Goal: Task Accomplishment & Management: Complete application form

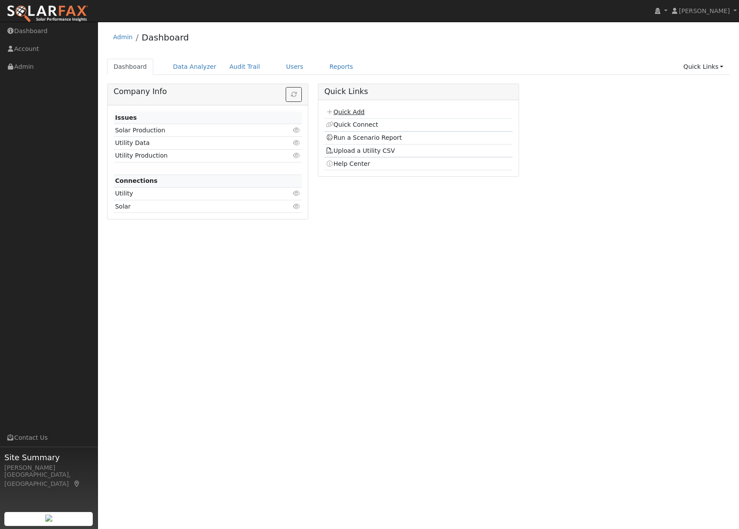
click at [353, 112] on link "Quick Add" at bounding box center [345, 111] width 39 height 7
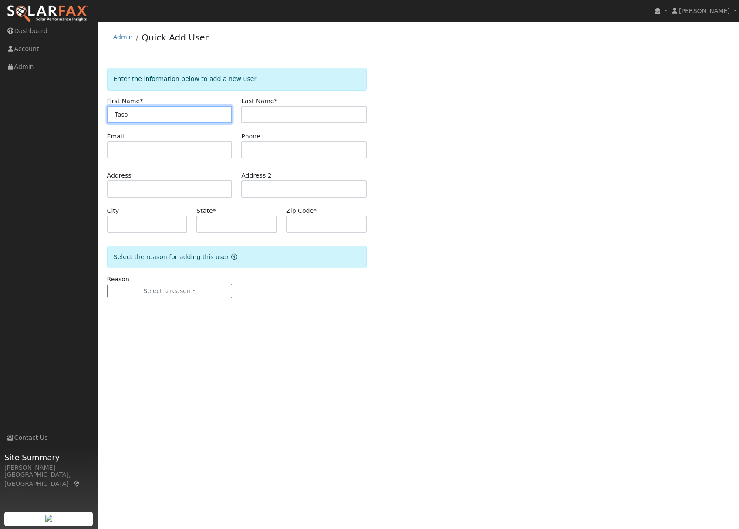
type input "Taso"
type input "Grigoriou"
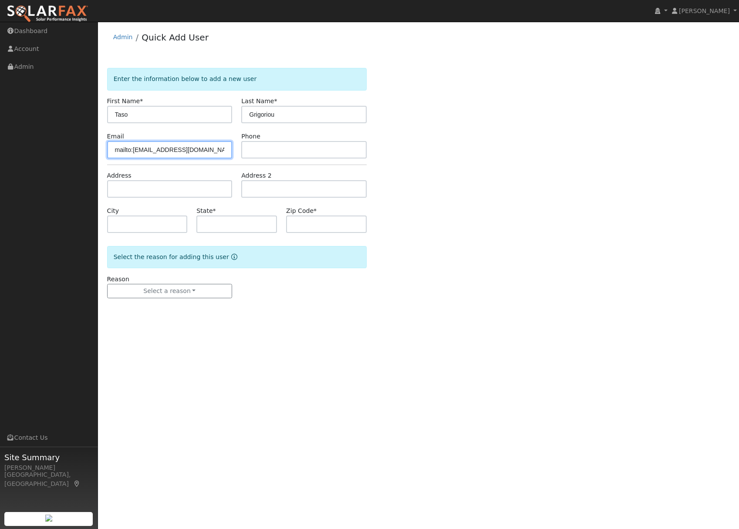
click at [134, 148] on input "mailto:[EMAIL_ADDRESS][DOMAIN_NAME]" at bounding box center [169, 149] width 125 height 17
type input "taso.grigoriou@gmail.com"
click at [275, 148] on input "text" at bounding box center [303, 149] width 125 height 17
paste input "(415) 418-8711"
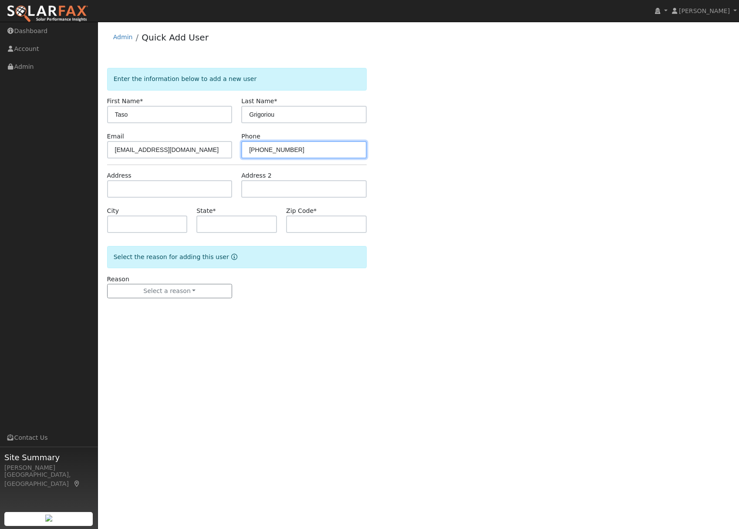
type input "(415) 418-8711"
click at [130, 191] on input "text" at bounding box center [169, 188] width 125 height 17
type input "652 Robinson Way"
type input "Benicia"
type input "CA"
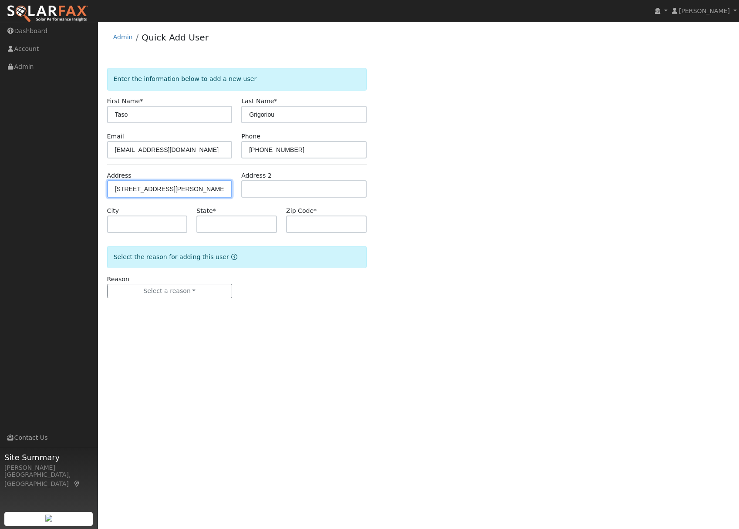
type input "94510"
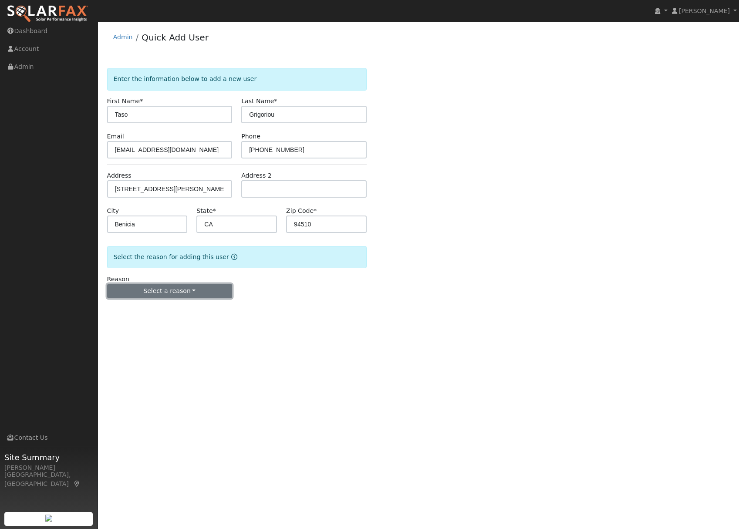
click at [184, 285] on button "Select a reason" at bounding box center [169, 291] width 125 height 15
click at [131, 308] on link "New lead" at bounding box center [156, 309] width 96 height 12
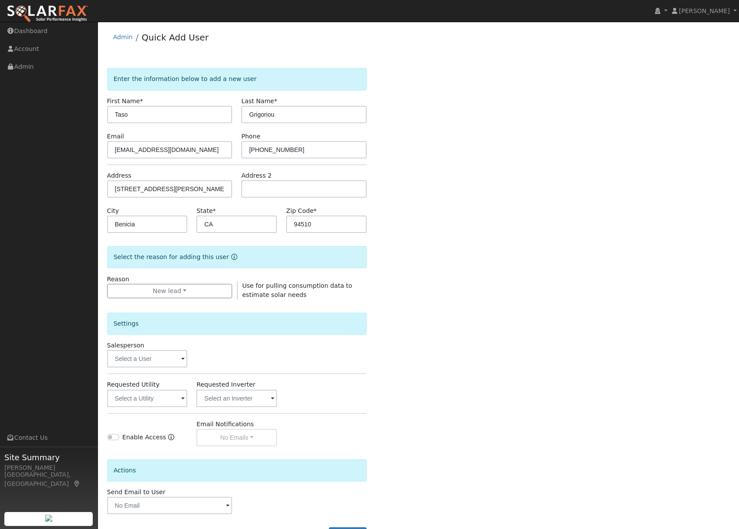
scroll to position [35, 0]
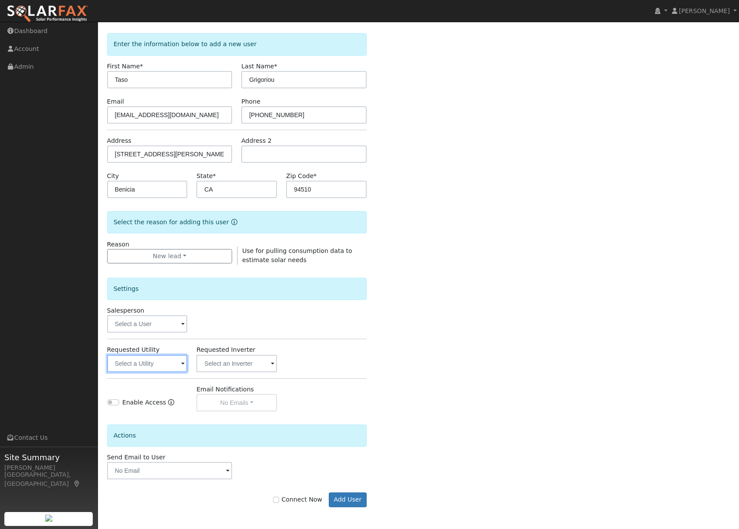
click at [155, 364] on input "text" at bounding box center [147, 363] width 81 height 17
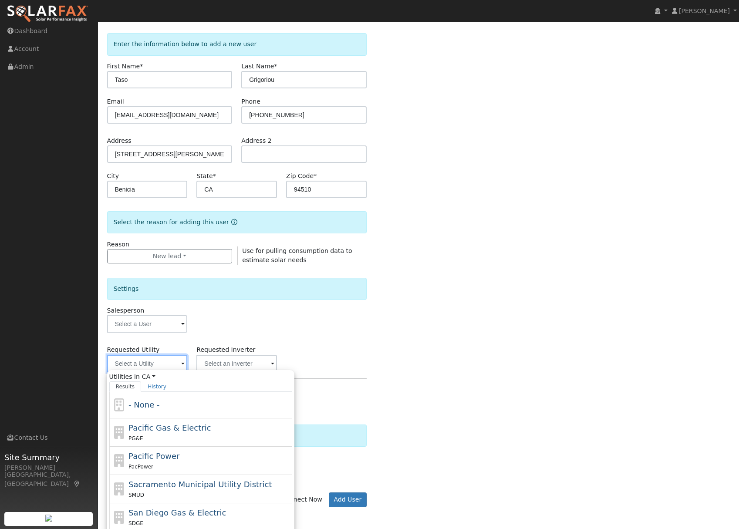
click at [131, 365] on input "text" at bounding box center [147, 363] width 81 height 17
click at [168, 427] on span "Pacific Gas & Electric" at bounding box center [169, 427] width 82 height 9
type input "Pacific Gas & Electric"
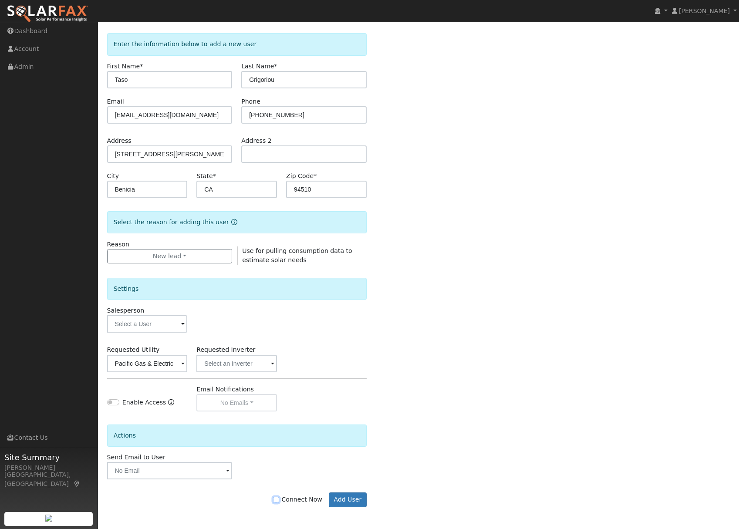
click at [279, 501] on input "Connect Now" at bounding box center [276, 500] width 6 height 6
checkbox input "true"
click at [362, 500] on button "Add User" at bounding box center [348, 499] width 38 height 15
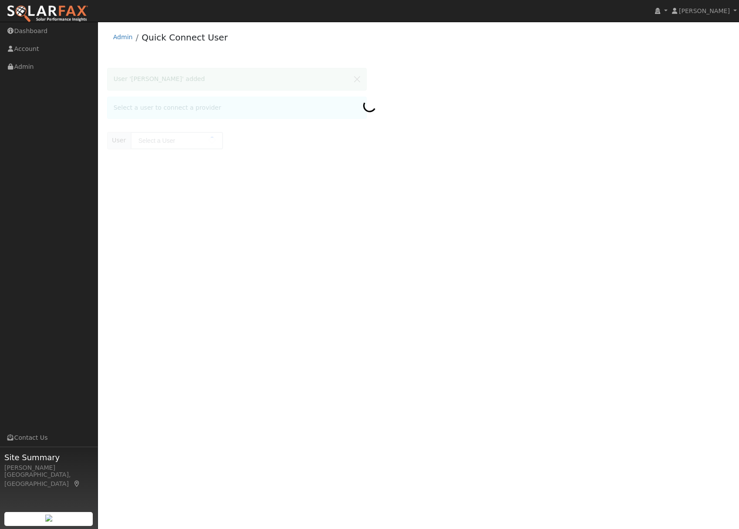
type input "[PERSON_NAME]"
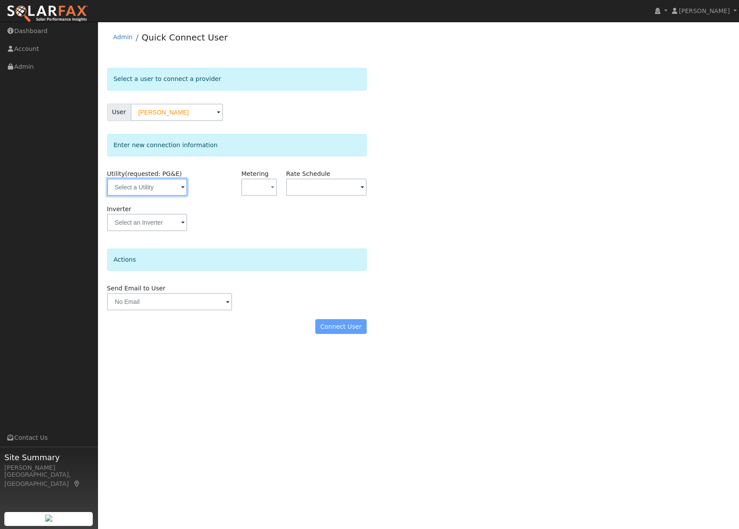
click at [139, 183] on input "text" at bounding box center [147, 186] width 81 height 17
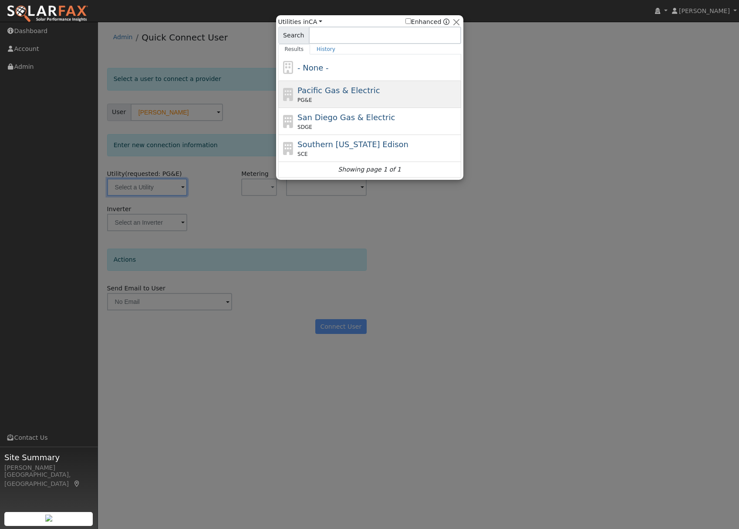
click at [329, 92] on span "Pacific Gas & Electric" at bounding box center [338, 90] width 82 height 9
type input "PG&E"
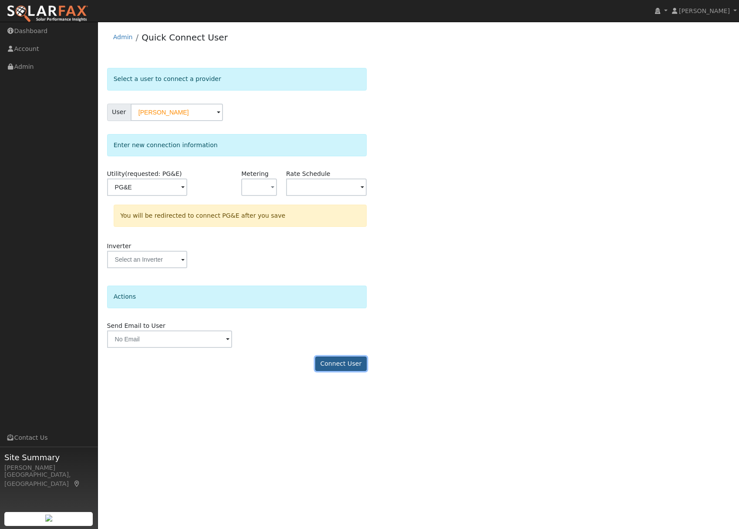
click at [336, 362] on button "Connect User" at bounding box center [340, 364] width 51 height 15
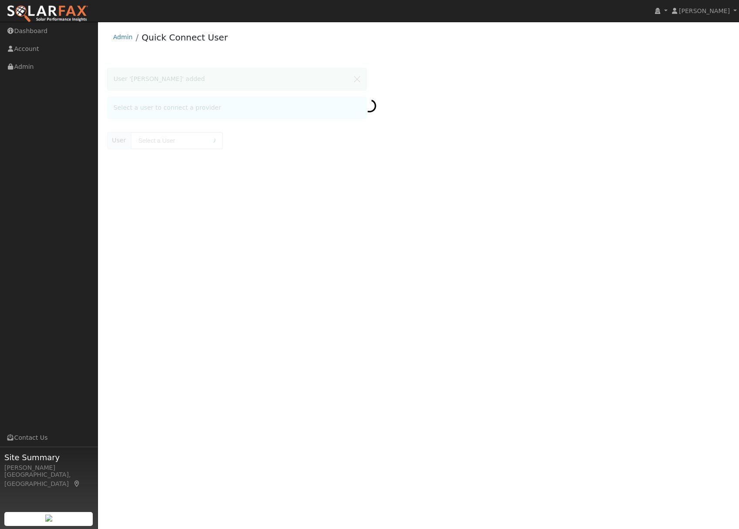
type input "Taso Grigoriou"
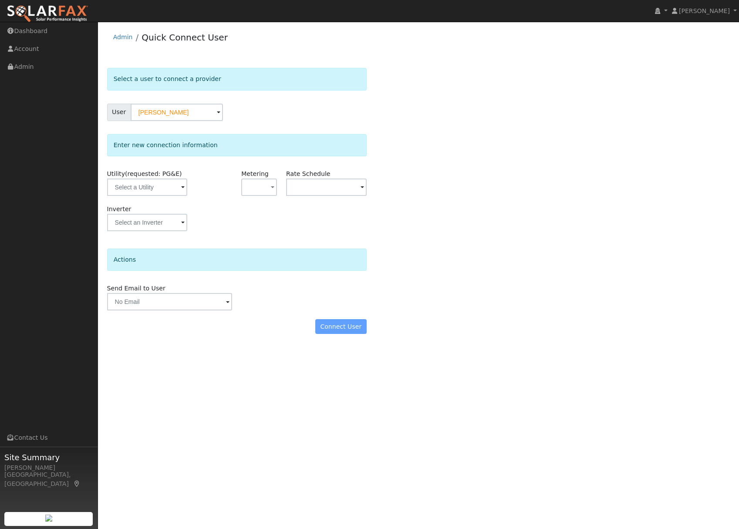
click at [340, 336] on form "Select a user to connect a provider User Taso Grigoriou Account Default Account…" at bounding box center [236, 205] width 259 height 275
click at [165, 190] on input "text" at bounding box center [147, 186] width 81 height 17
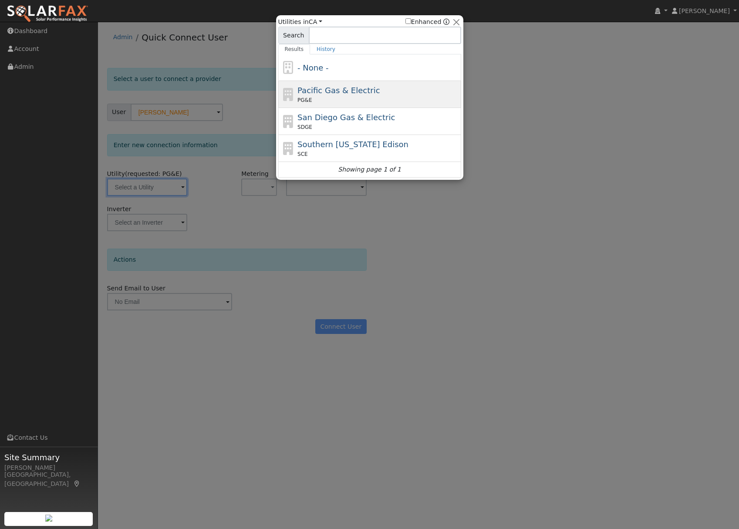
click at [318, 94] on span "Pacific Gas & Electric" at bounding box center [338, 90] width 82 height 9
type input "PG&E"
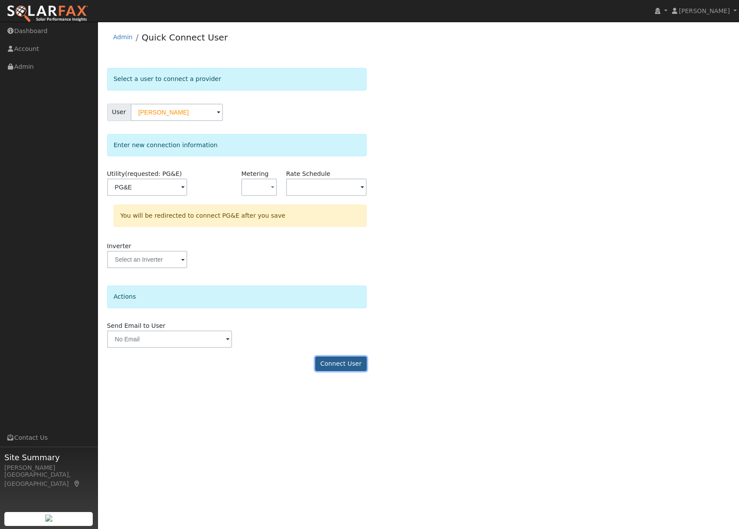
click at [349, 362] on button "Connect User" at bounding box center [340, 364] width 51 height 15
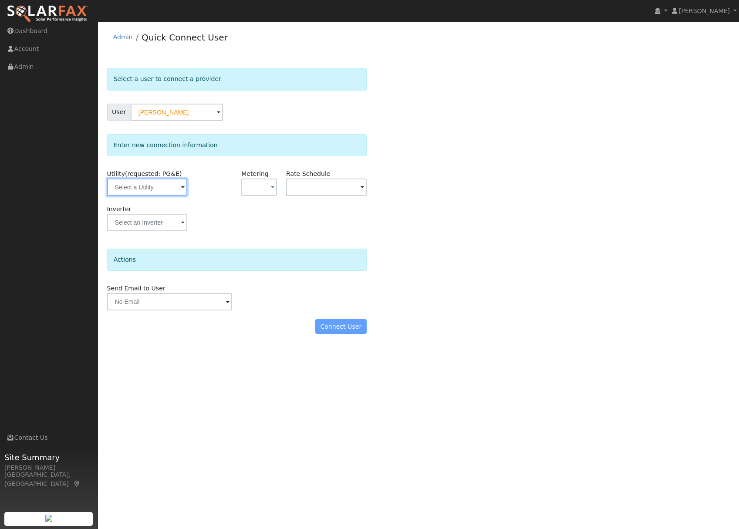
click at [142, 188] on input "text" at bounding box center [147, 186] width 81 height 17
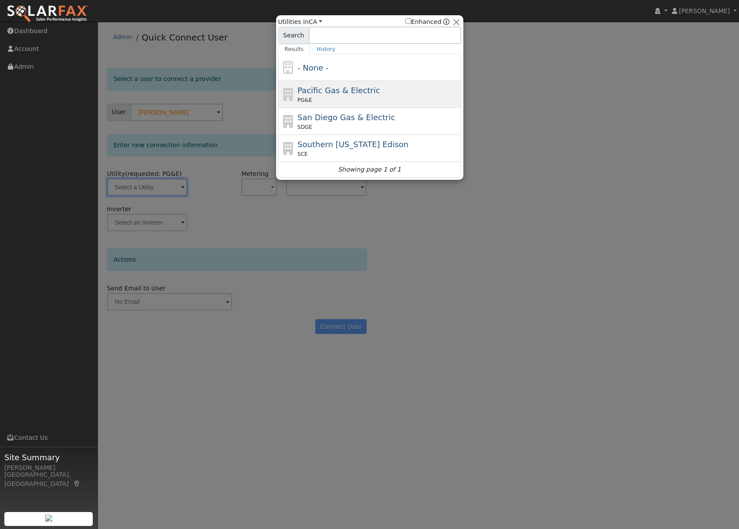
click at [345, 97] on div "PG&E" at bounding box center [377, 100] width 161 height 8
type input "PG&E"
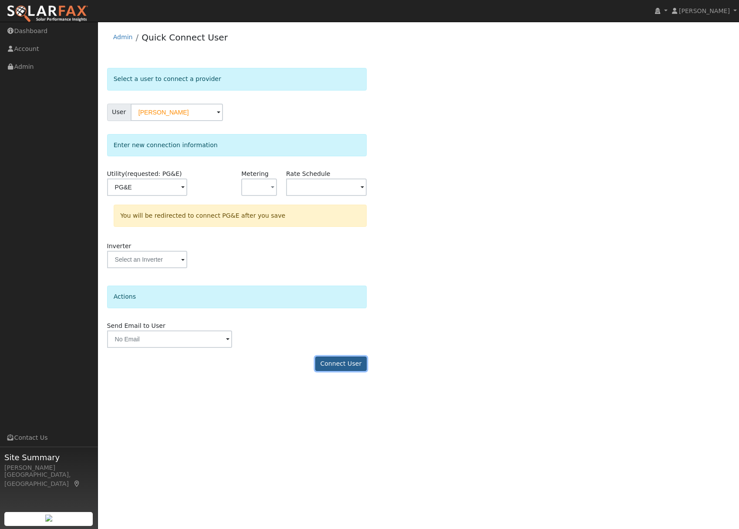
click at [339, 361] on button "Connect User" at bounding box center [340, 364] width 51 height 15
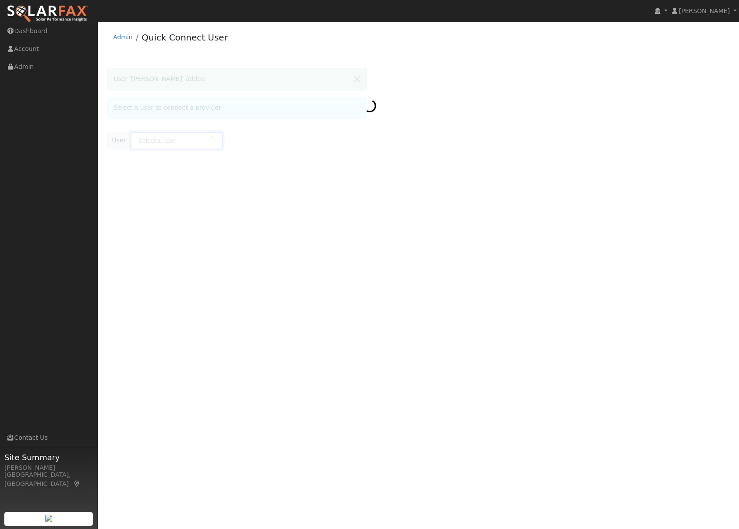
type input "[PERSON_NAME]"
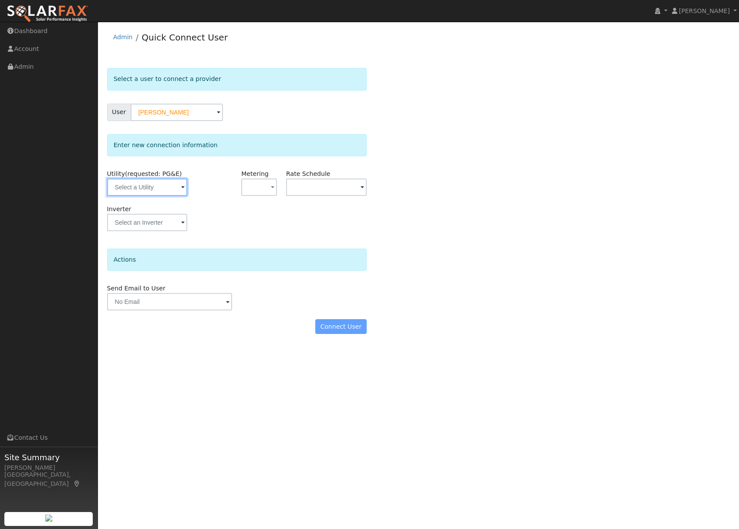
click at [135, 184] on input "text" at bounding box center [147, 186] width 81 height 17
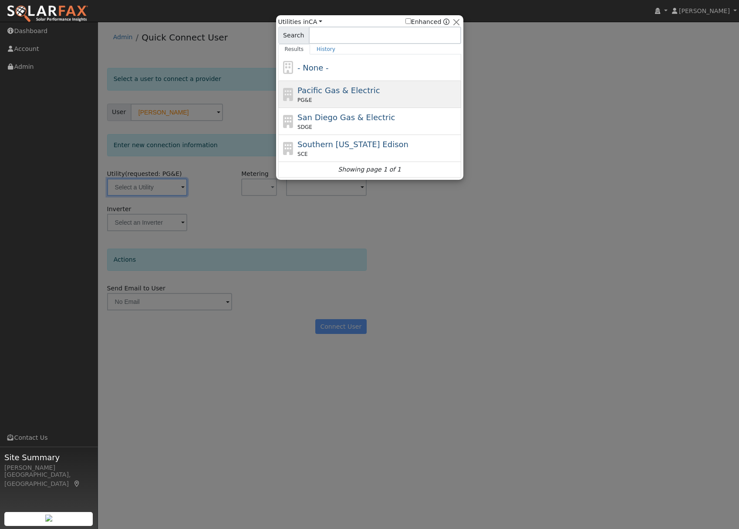
click at [314, 93] on span "Pacific Gas & Electric" at bounding box center [338, 90] width 82 height 9
type input "PG&E"
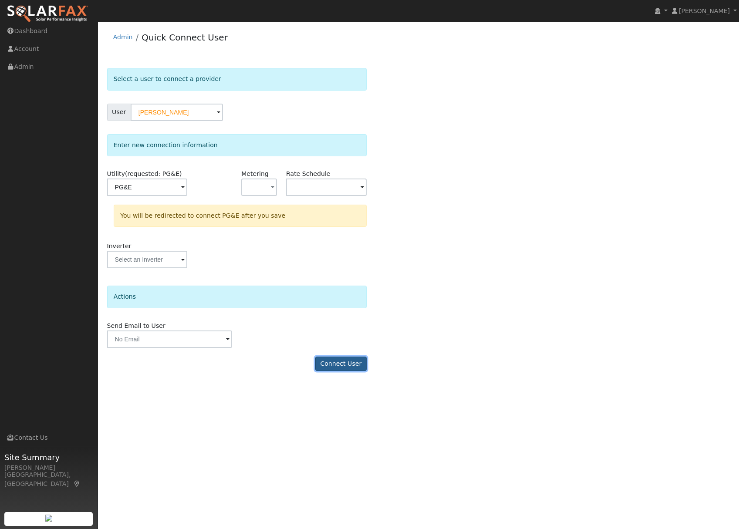
click at [337, 366] on button "Connect User" at bounding box center [340, 364] width 51 height 15
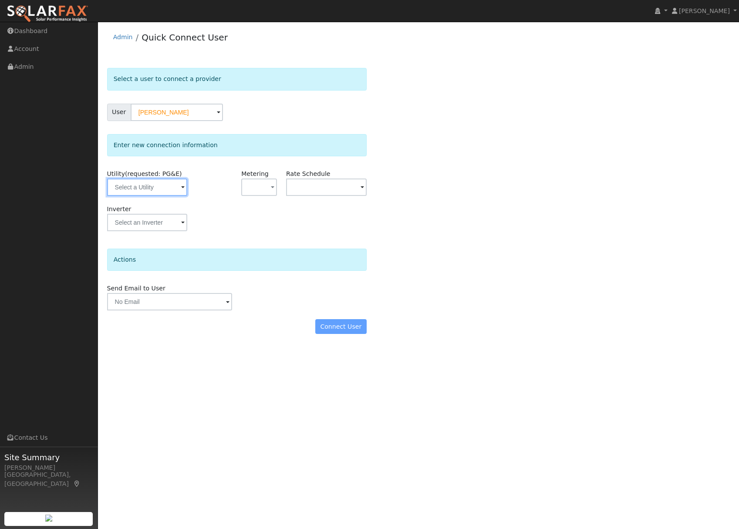
click at [159, 188] on input "text" at bounding box center [147, 186] width 81 height 17
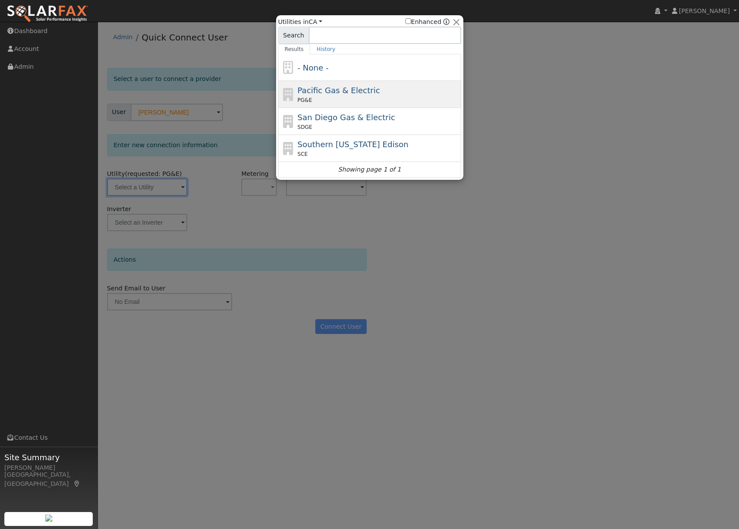
click at [336, 99] on div "PG&E" at bounding box center [377, 100] width 161 height 8
type input "PG&E"
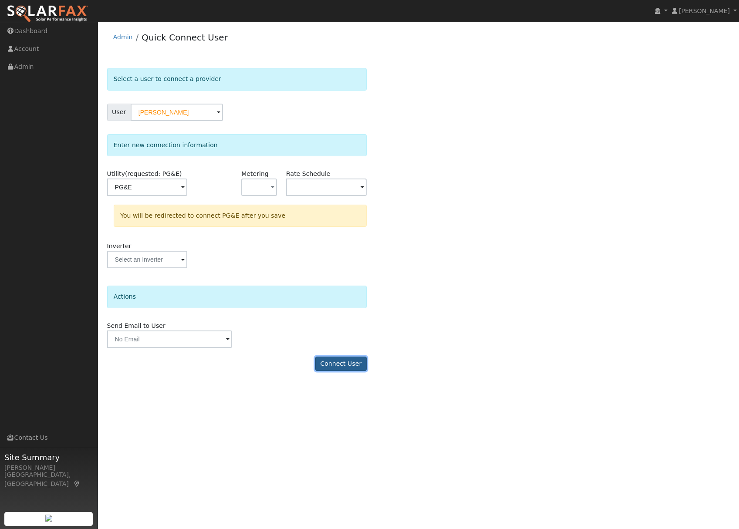
click at [340, 365] on button "Connect User" at bounding box center [340, 364] width 51 height 15
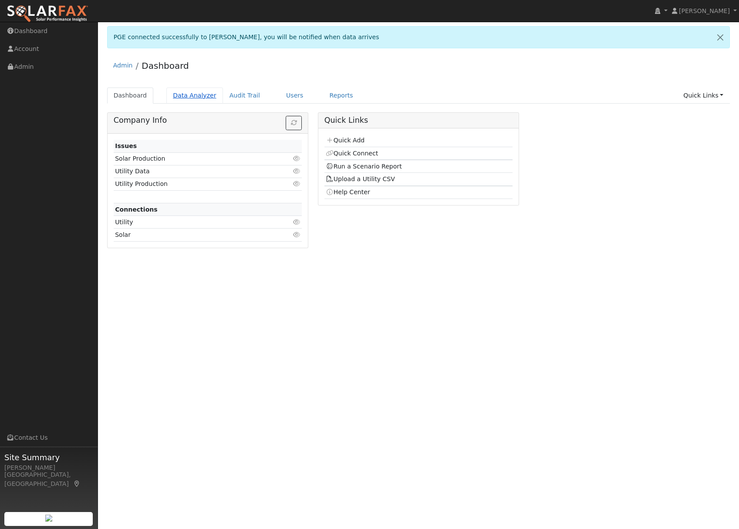
click at [178, 98] on link "Data Analyzer" at bounding box center [194, 95] width 57 height 16
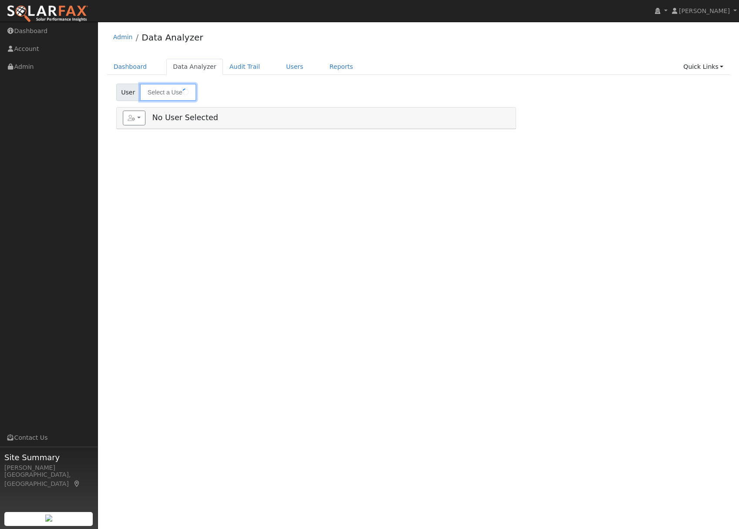
type input "[PERSON_NAME]"
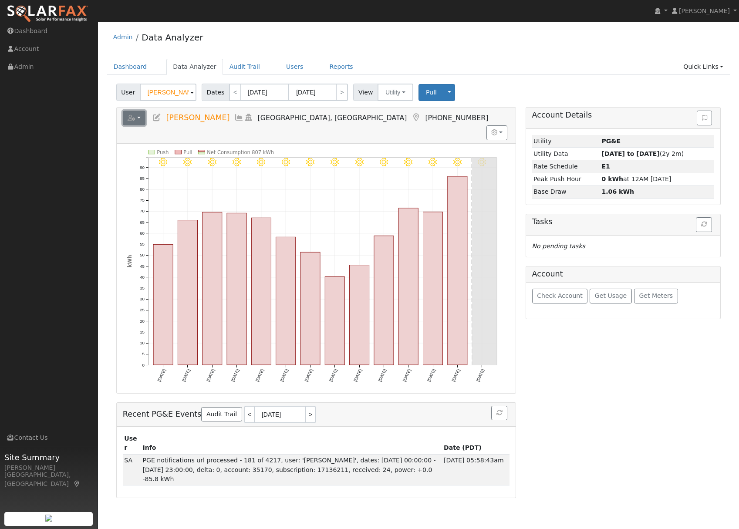
click at [133, 119] on icon "button" at bounding box center [132, 118] width 8 height 6
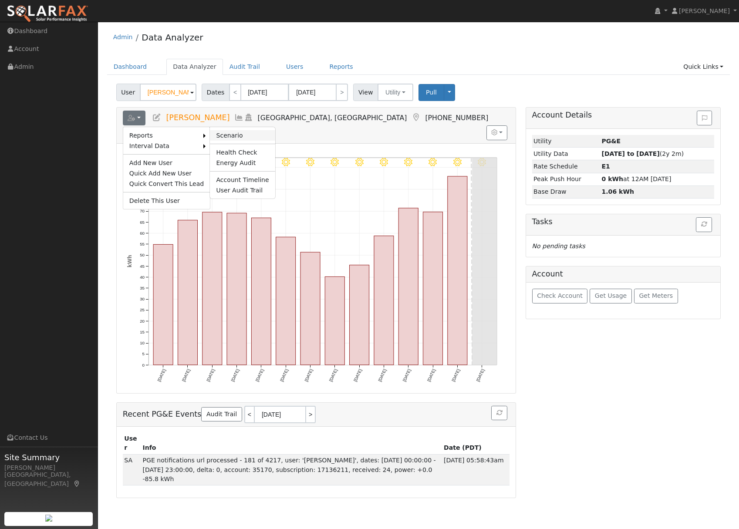
click at [242, 132] on link "Scenario" at bounding box center [242, 135] width 65 height 10
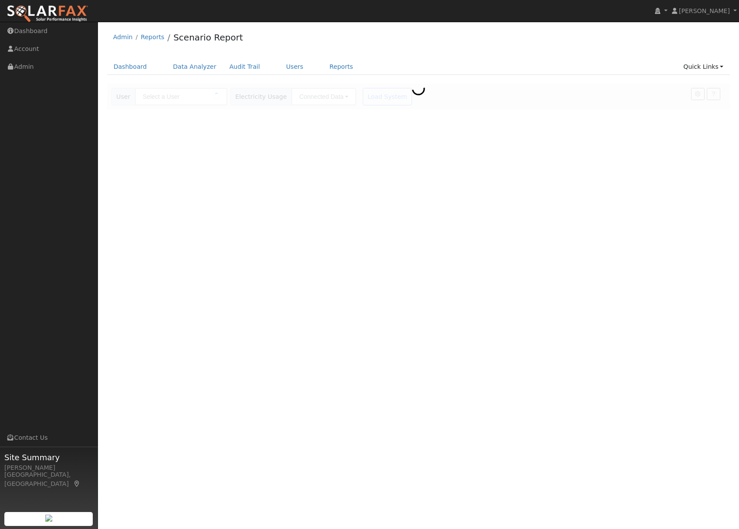
type input "[PERSON_NAME]"
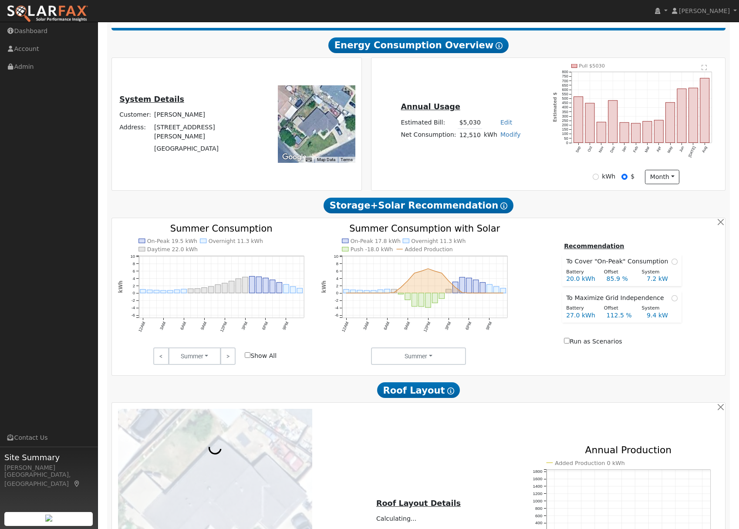
scroll to position [163, 0]
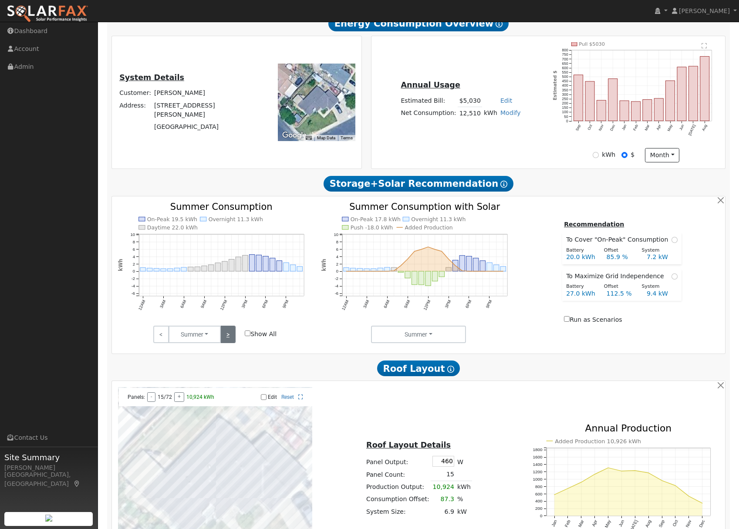
click at [226, 337] on link ">" at bounding box center [227, 334] width 15 height 17
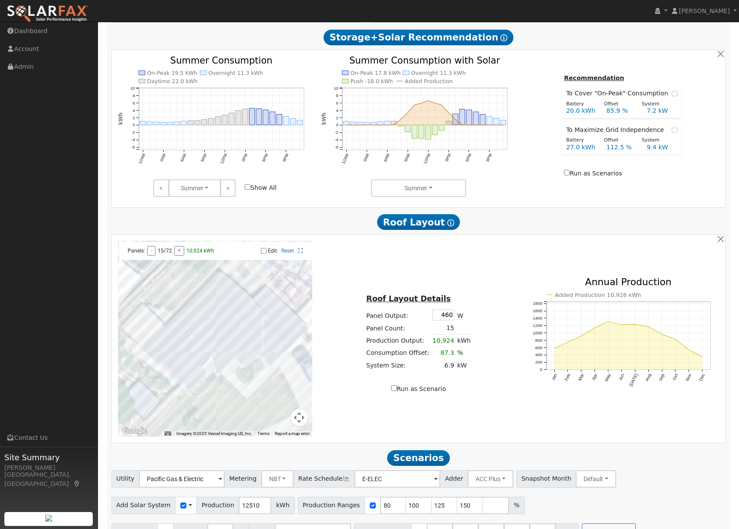
scroll to position [334, 0]
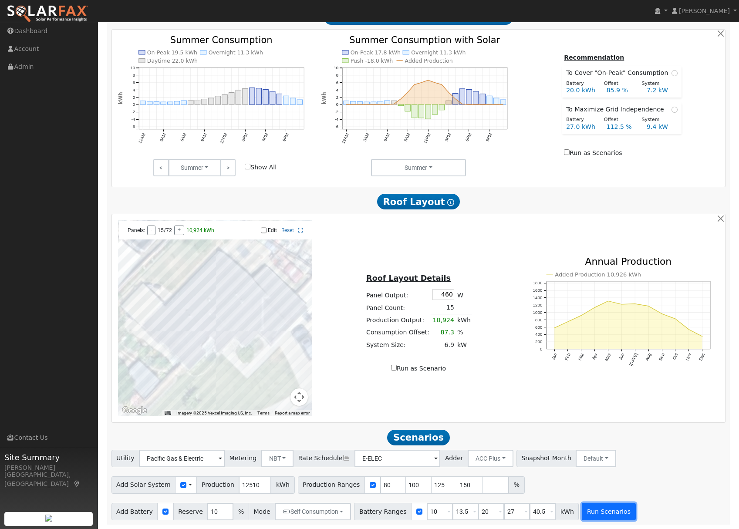
click at [606, 506] on button "Run Scenarios" at bounding box center [609, 511] width 54 height 17
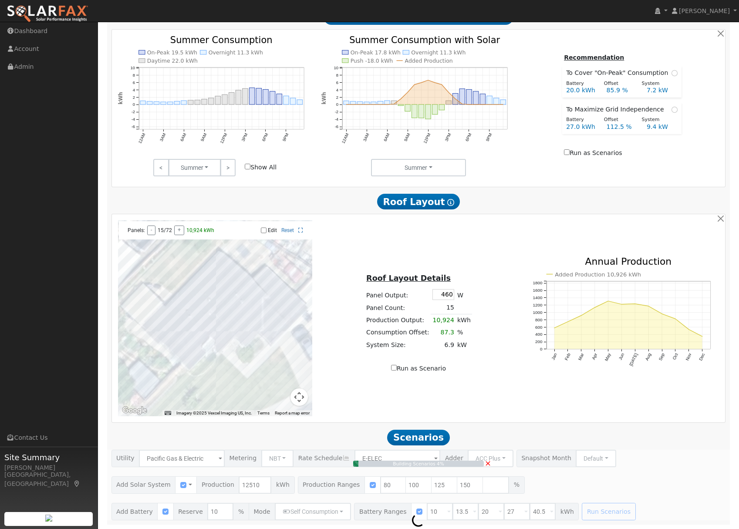
click at [490, 462] on span "×" at bounding box center [487, 462] width 7 height 9
click at [490, 462] on button "ACC Plus" at bounding box center [491, 458] width 46 height 17
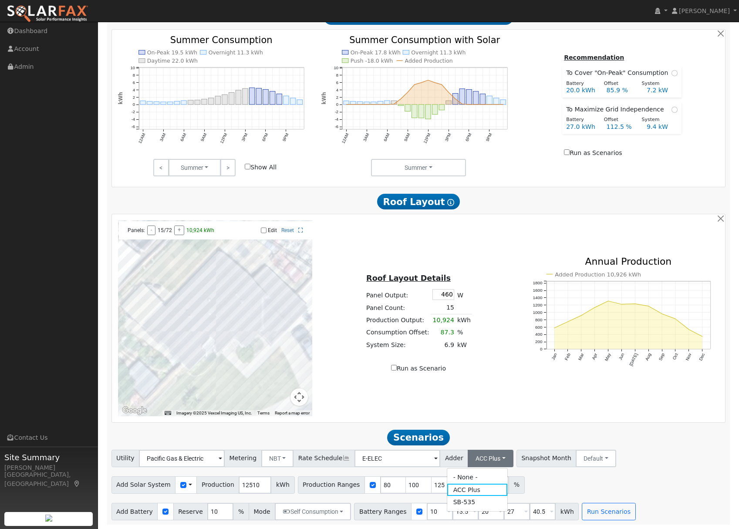
click at [546, 484] on div "Add Solar System Use CSV Data Production 12510 kWh Production Ranges 80 100 125…" at bounding box center [418, 483] width 617 height 20
drag, startPoint x: 435, startPoint y: 512, endPoint x: 418, endPoint y: 512, distance: 16.5
click at [418, 512] on div "Battery Ranges 10 Overrides Reserve % Mode None None Self Consumption Peak Savi…" at bounding box center [466, 511] width 225 height 17
type input "13.5"
type input "20"
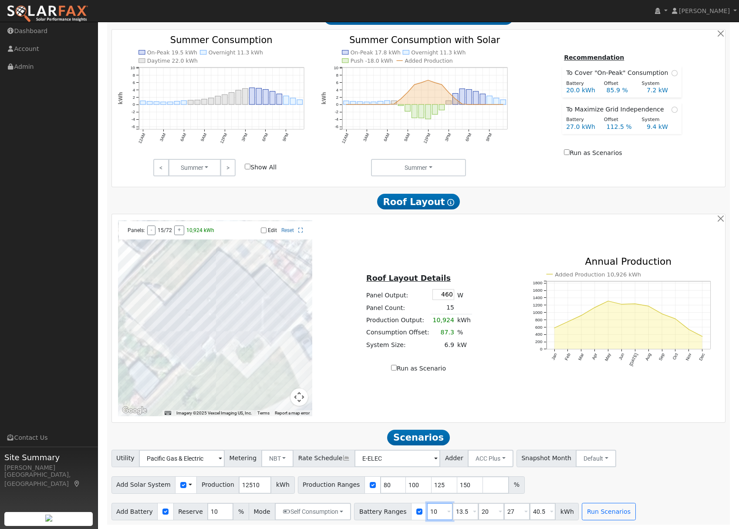
type input "27"
type input "40.5"
type input "13.5"
drag, startPoint x: 458, startPoint y: 511, endPoint x: 444, endPoint y: 511, distance: 13.5
click at [452, 511] on input "20" at bounding box center [465, 511] width 26 height 17
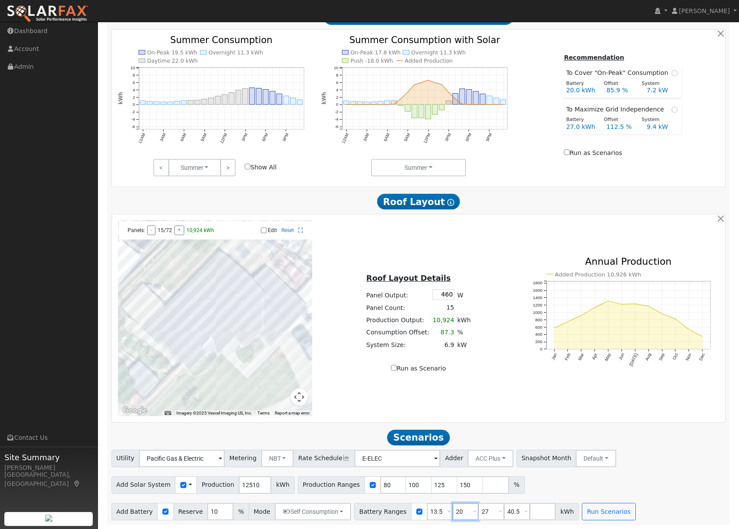
type input "27"
type input "40.5"
type input "27"
click at [579, 516] on button "Run Scenarios" at bounding box center [583, 511] width 54 height 17
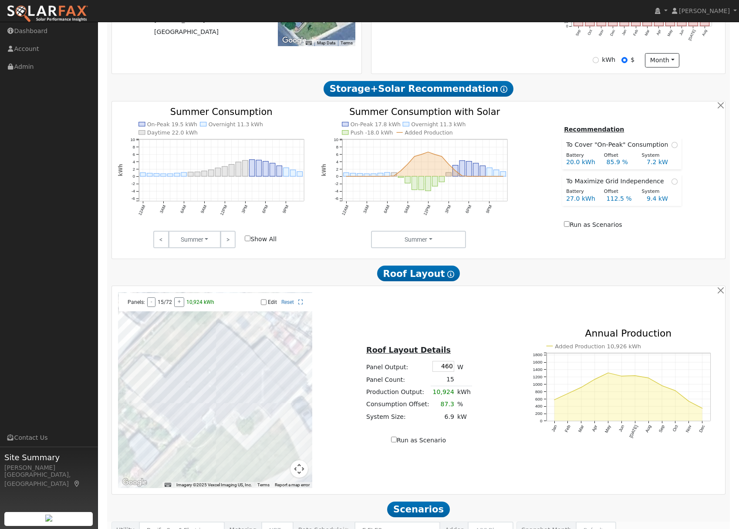
scroll to position [257, 0]
click at [228, 247] on link ">" at bounding box center [227, 239] width 15 height 17
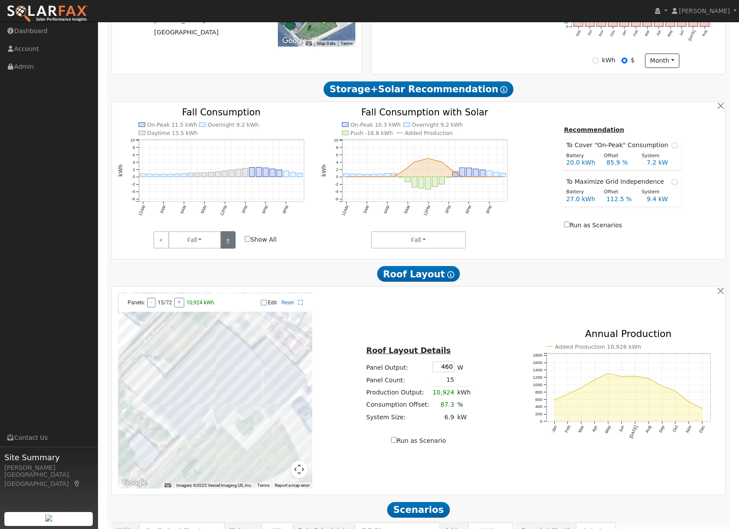
click at [228, 247] on link ">" at bounding box center [227, 239] width 15 height 17
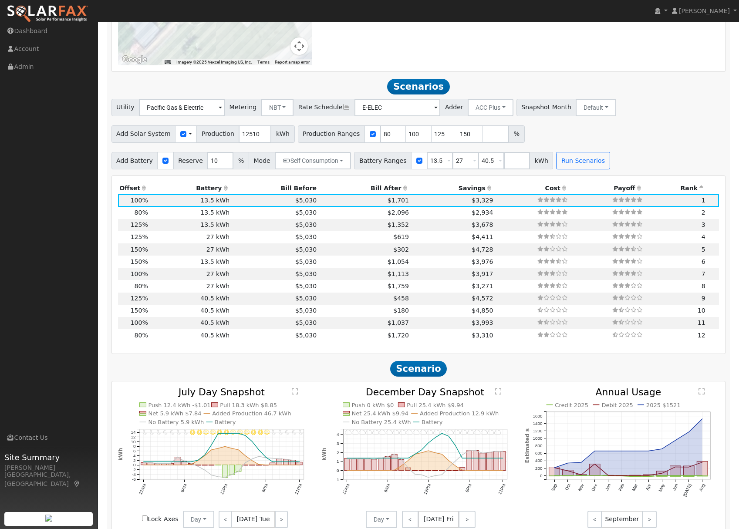
scroll to position [737, 0]
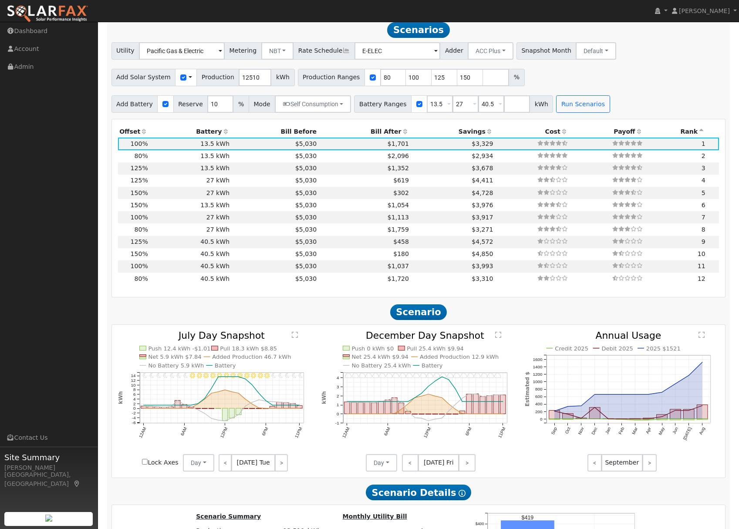
click at [485, 133] on icon at bounding box center [489, 131] width 8 height 6
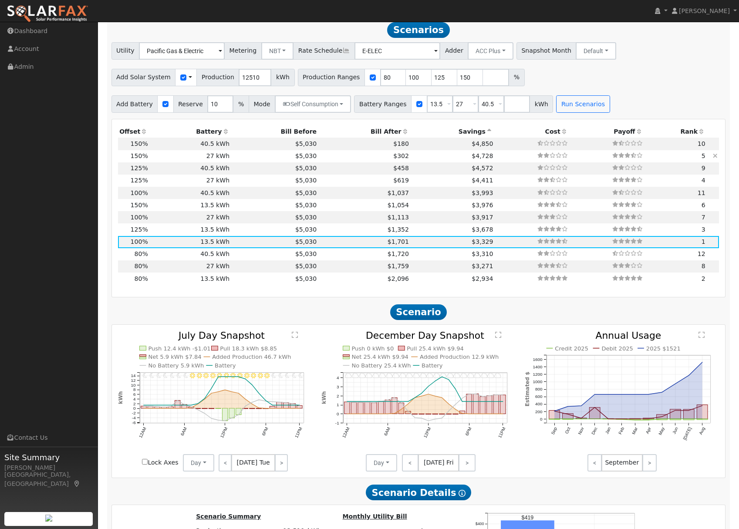
click at [397, 159] on td "$302" at bounding box center [364, 156] width 92 height 12
type input "12.5"
type input "$38,781"
type input "$27,270"
type input "$19,815"
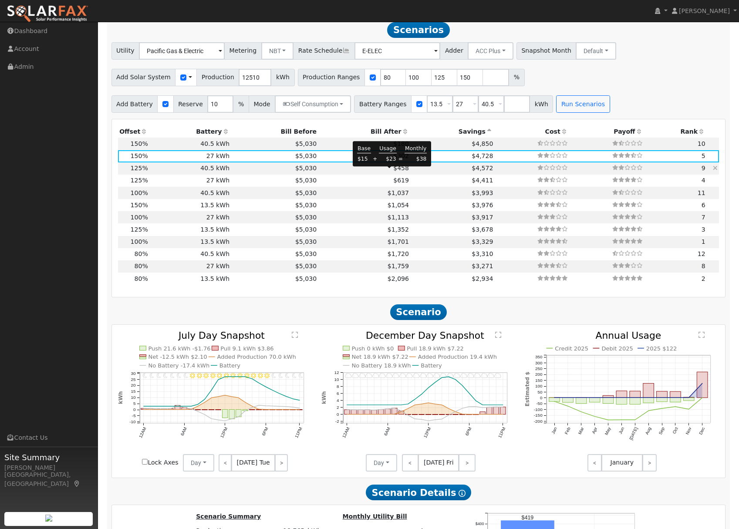
click at [396, 171] on span "$458" at bounding box center [401, 168] width 16 height 7
type input "10.4"
type input "$32,319"
type input "$40,905"
type input "$21,967"
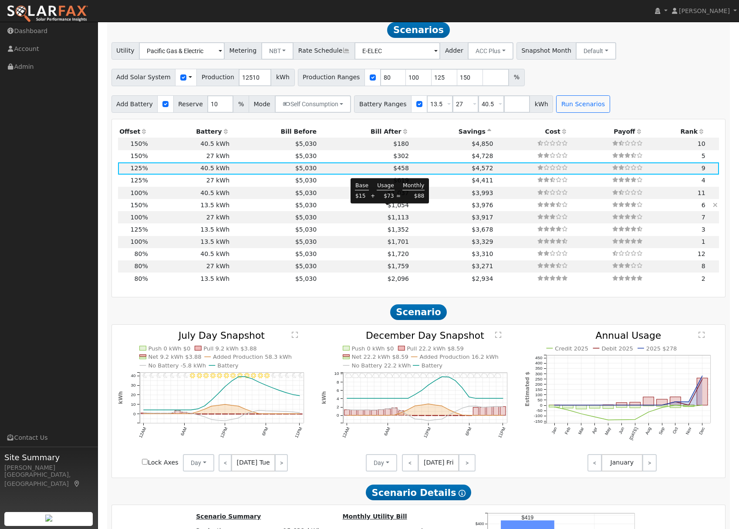
click at [387, 209] on span "$1,054" at bounding box center [397, 205] width 21 height 7
type input "12.5"
type input "$38,781"
type input "$13,635"
type input "$15,725"
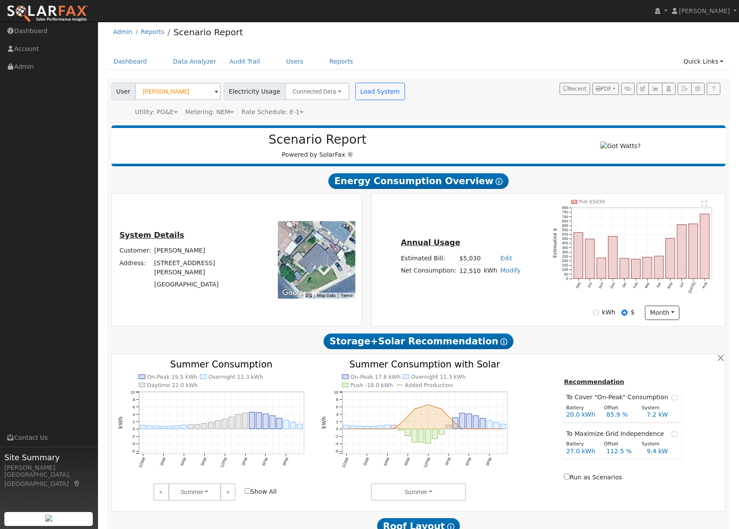
scroll to position [0, 0]
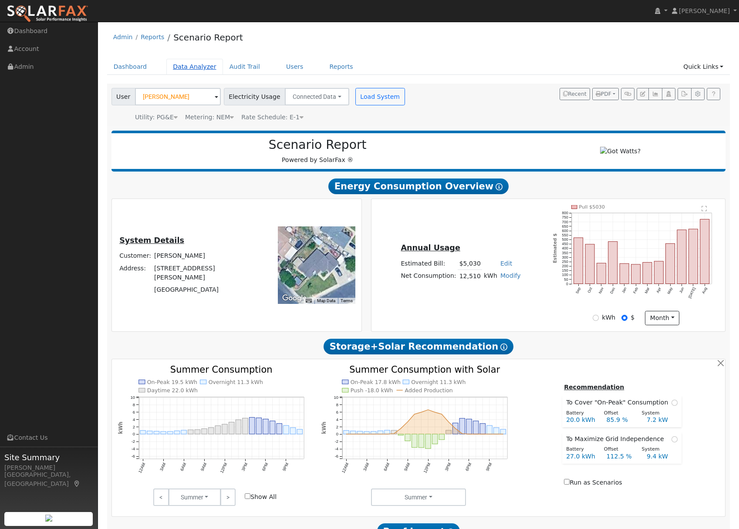
click at [181, 63] on link "Data Analyzer" at bounding box center [194, 67] width 57 height 16
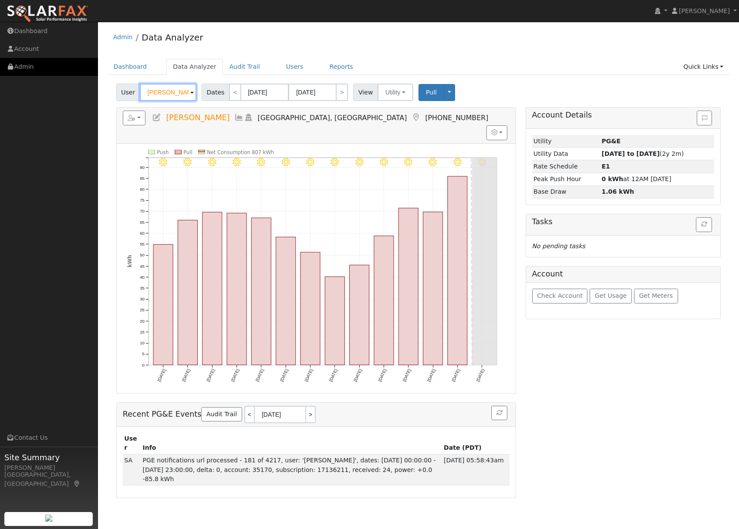
drag, startPoint x: 185, startPoint y: 91, endPoint x: 68, endPoint y: 74, distance: 117.5
click at [68, 74] on div "installed [PERSON_NAME] [PERSON_NAME] Profile My Company Help Center Terms Of S…" at bounding box center [369, 275] width 739 height 507
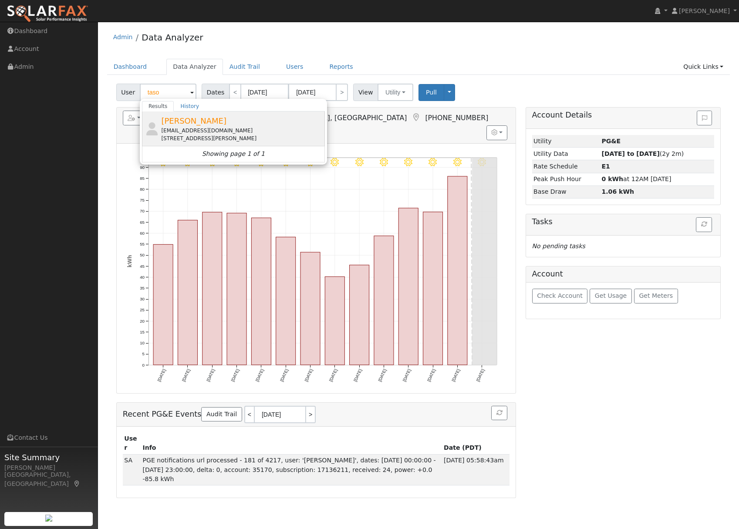
click at [198, 120] on span "[PERSON_NAME]" at bounding box center [193, 120] width 65 height 9
type input "[PERSON_NAME]"
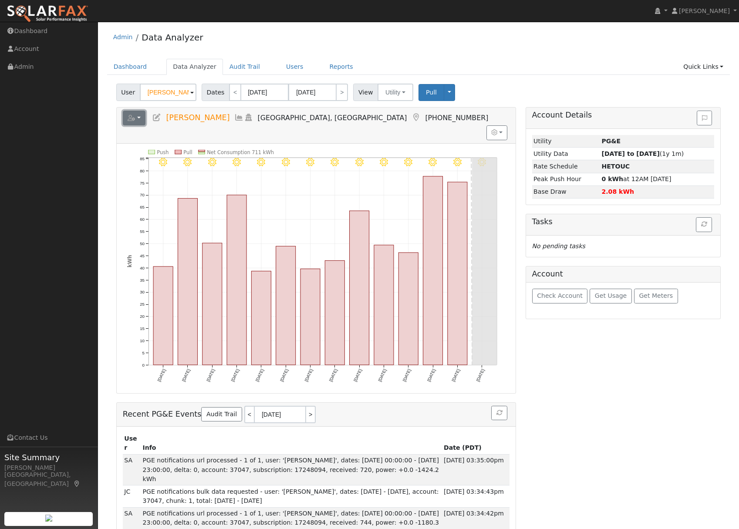
click at [140, 115] on button "button" at bounding box center [134, 118] width 23 height 15
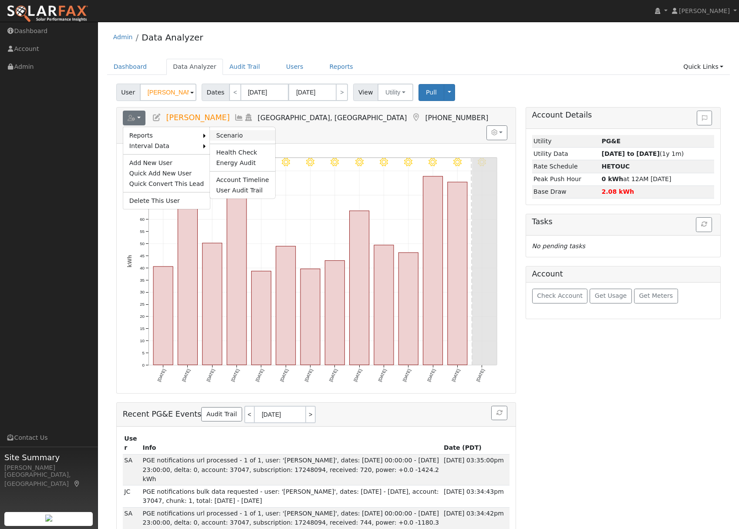
click at [235, 132] on link "Scenario" at bounding box center [242, 135] width 65 height 10
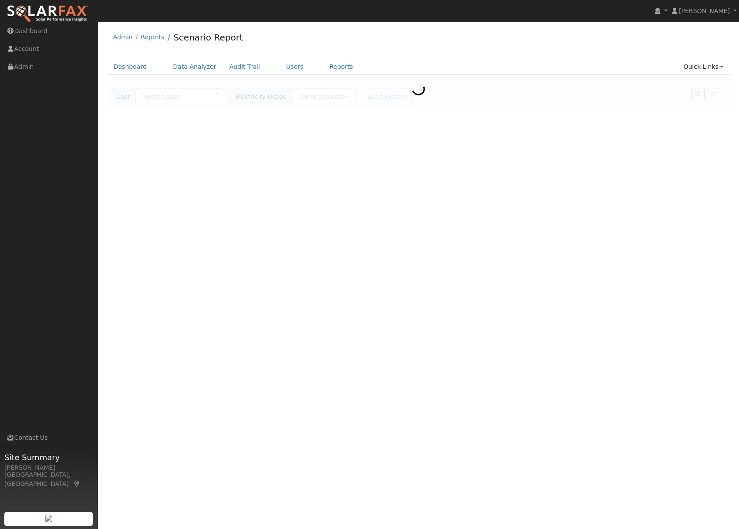
type input "[PERSON_NAME]"
